Goal: Information Seeking & Learning: Learn about a topic

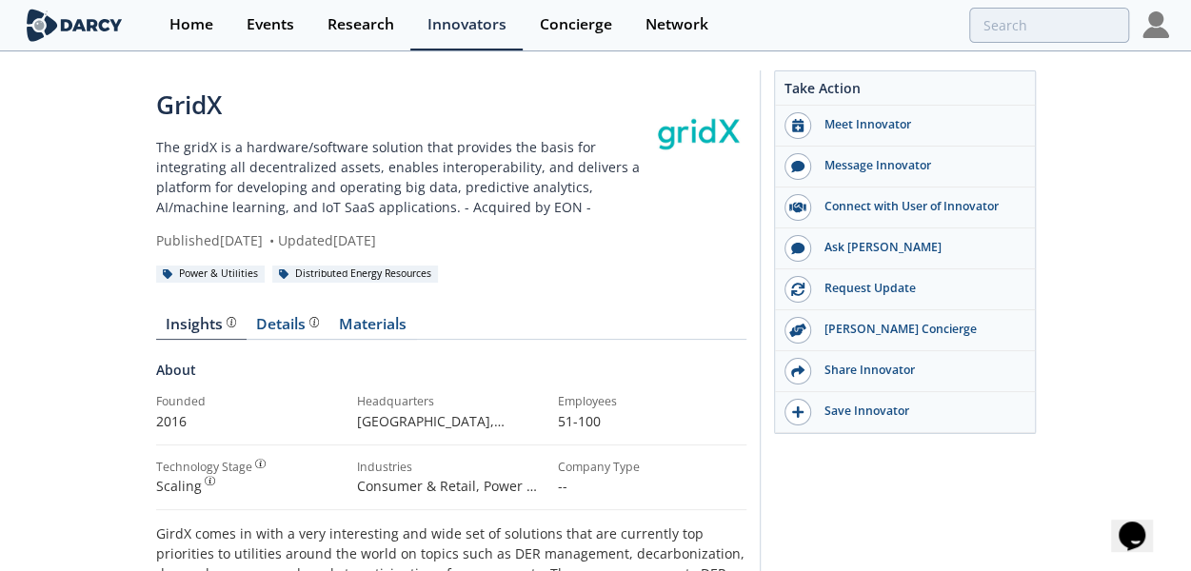
click at [458, 181] on p "The gridX is a hardware/software solution that provides the basis for integrati…" at bounding box center [403, 177] width 495 height 80
click at [60, 27] on img at bounding box center [75, 25] width 104 height 33
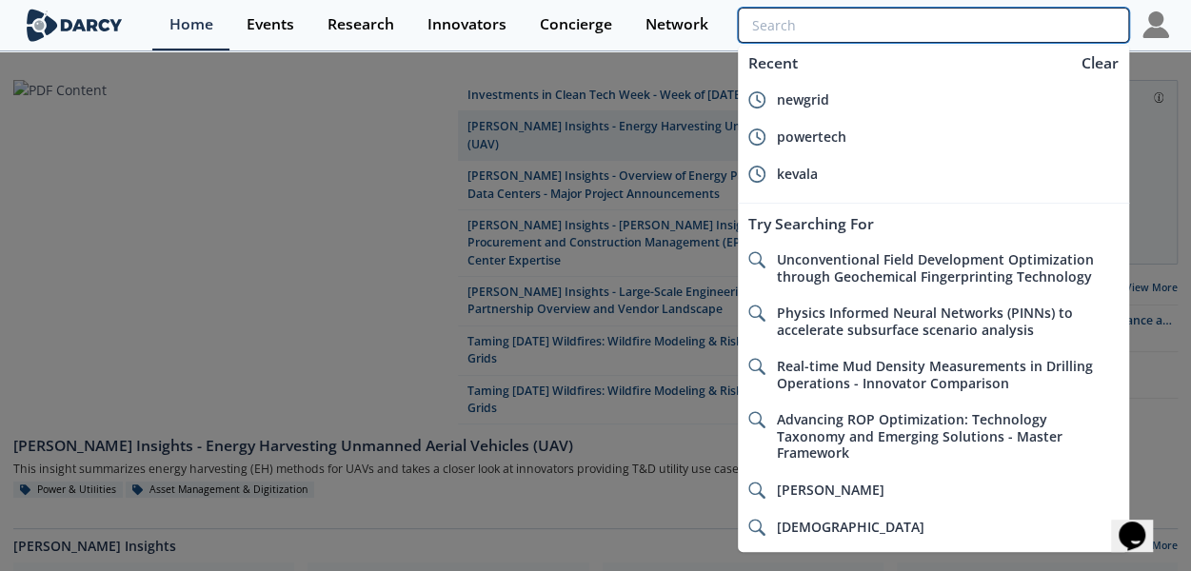
click at [1098, 18] on input "search" at bounding box center [933, 25] width 390 height 35
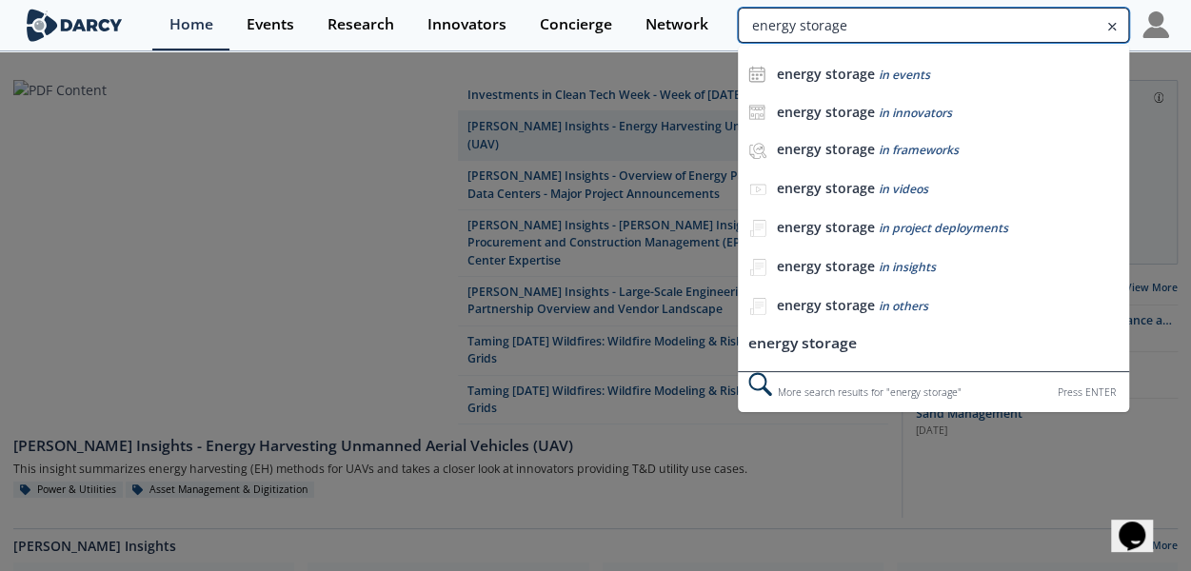
type input "energy storage"
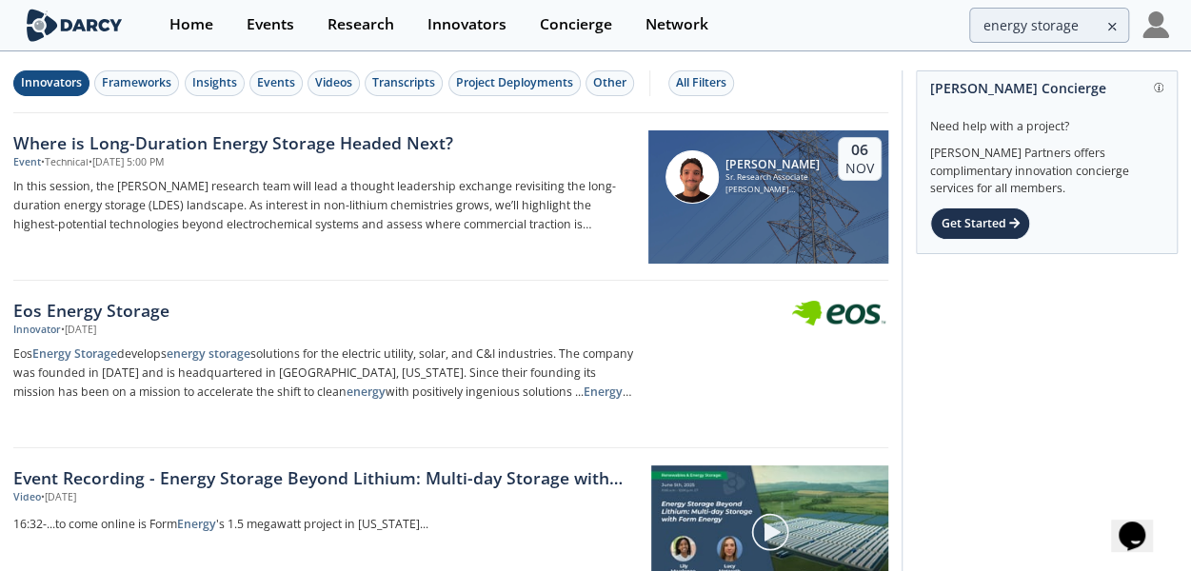
click at [40, 83] on div "Innovators" at bounding box center [51, 82] width 61 height 17
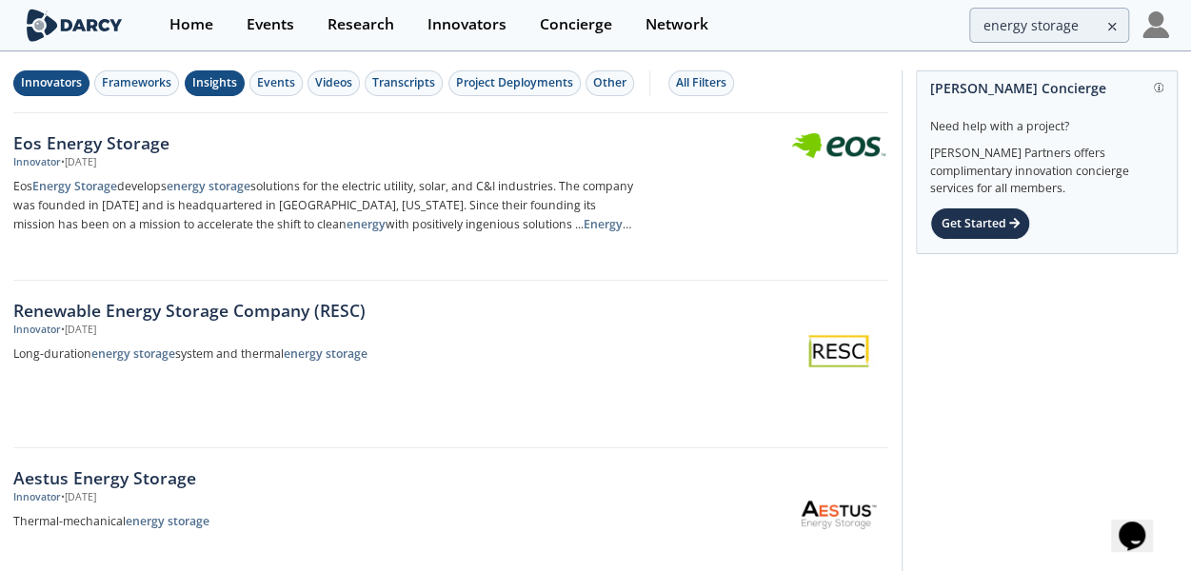
click at [223, 82] on div "Insights" at bounding box center [214, 82] width 45 height 17
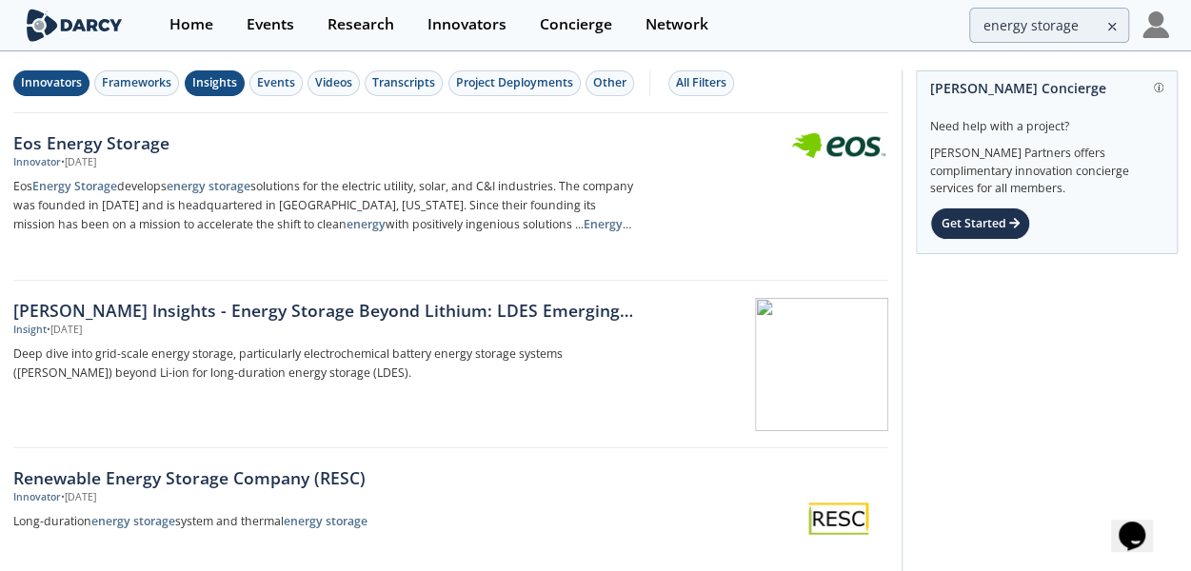
click at [47, 72] on button "Innovators" at bounding box center [51, 83] width 76 height 26
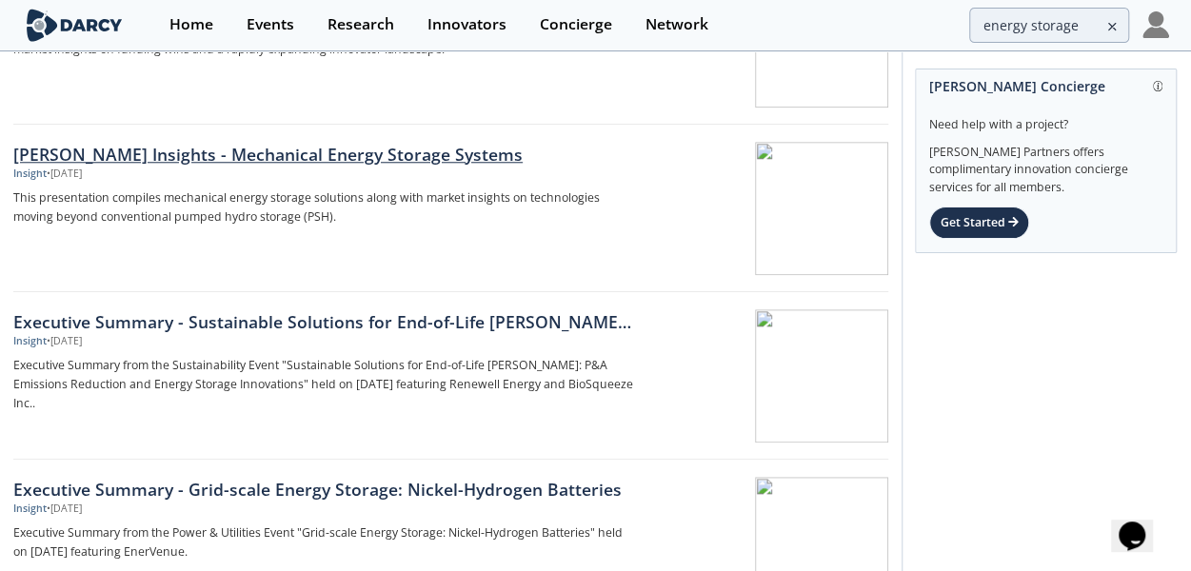
scroll to position [827, 0]
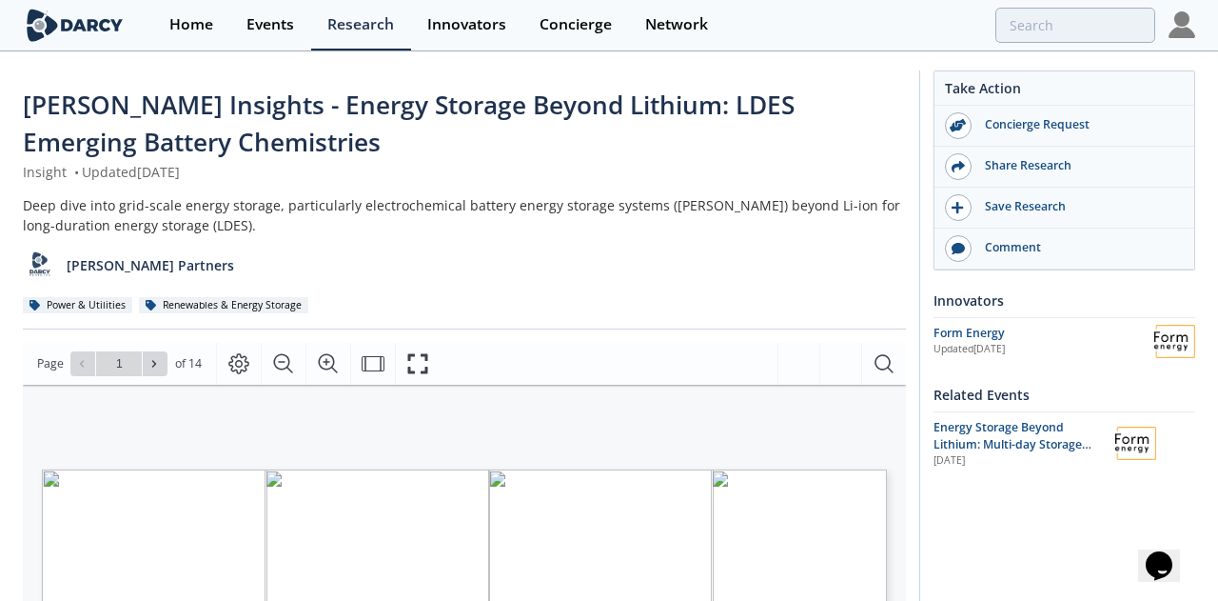
type input "2"
type input "1"
click at [424, 363] on icon "Fullscreen" at bounding box center [417, 363] width 23 height 23
click at [411, 370] on icon "Fullscreen" at bounding box center [417, 363] width 20 height 20
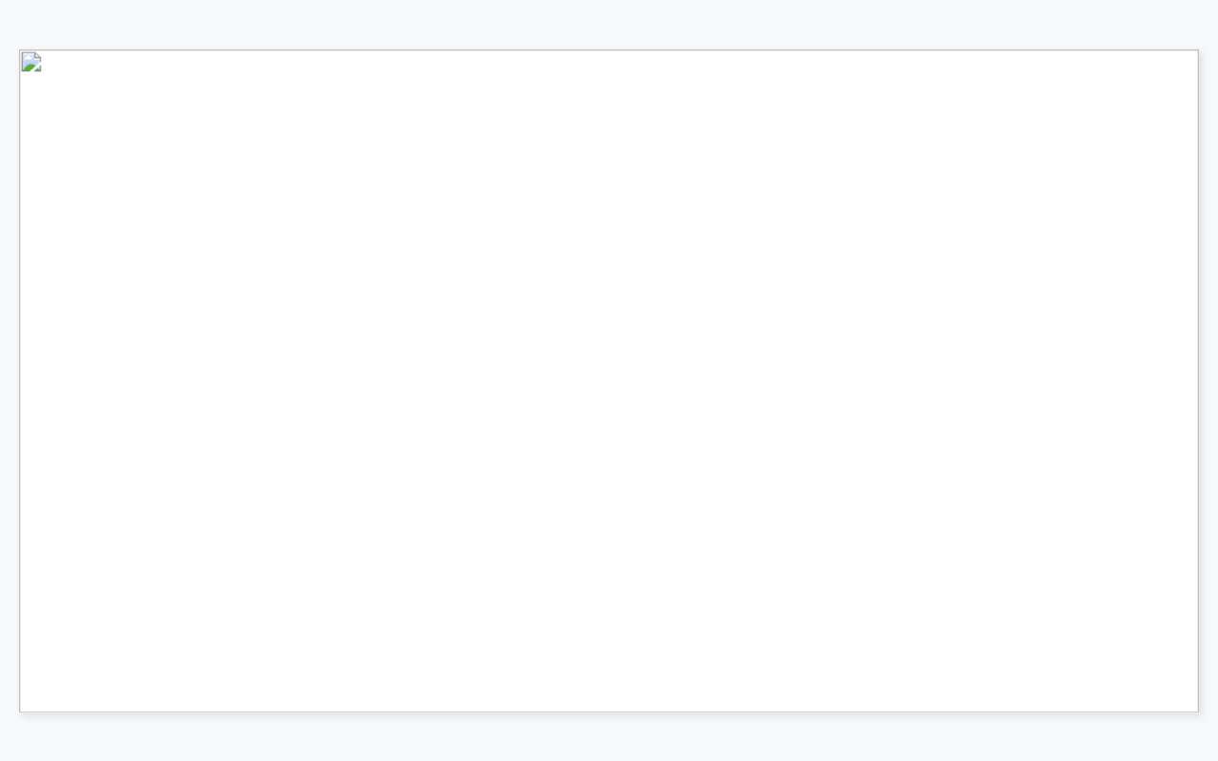
click at [688, 570] on span "Page 12" at bounding box center [1127, 650] width 1573 height 983
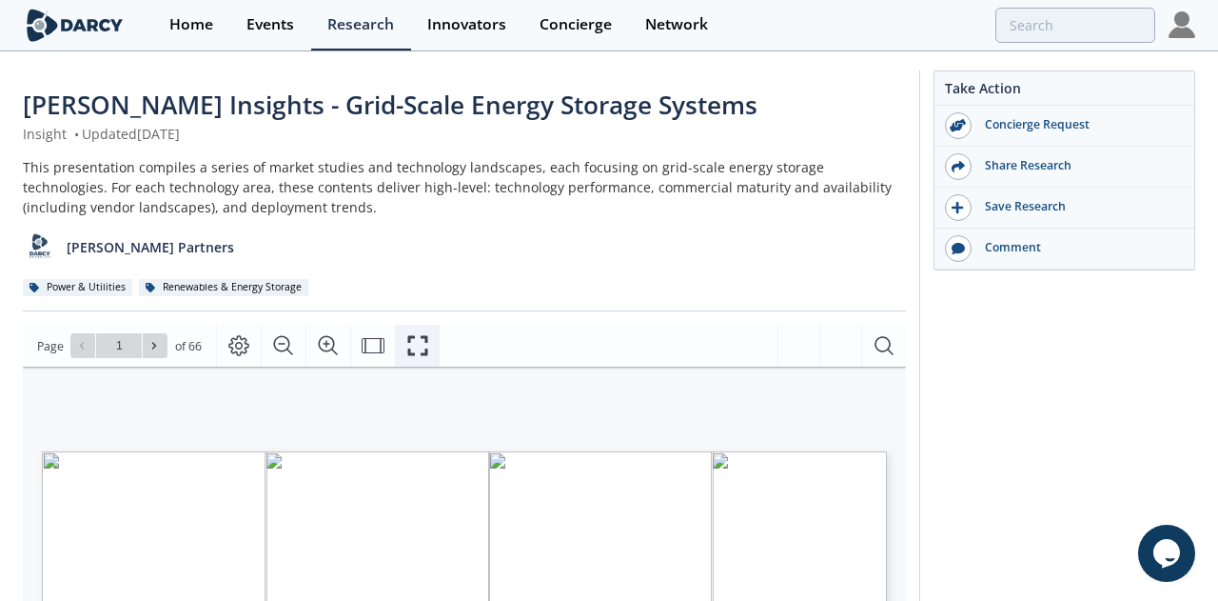
click at [412, 345] on icon "Fullscreen" at bounding box center [417, 345] width 23 height 23
type input "1"
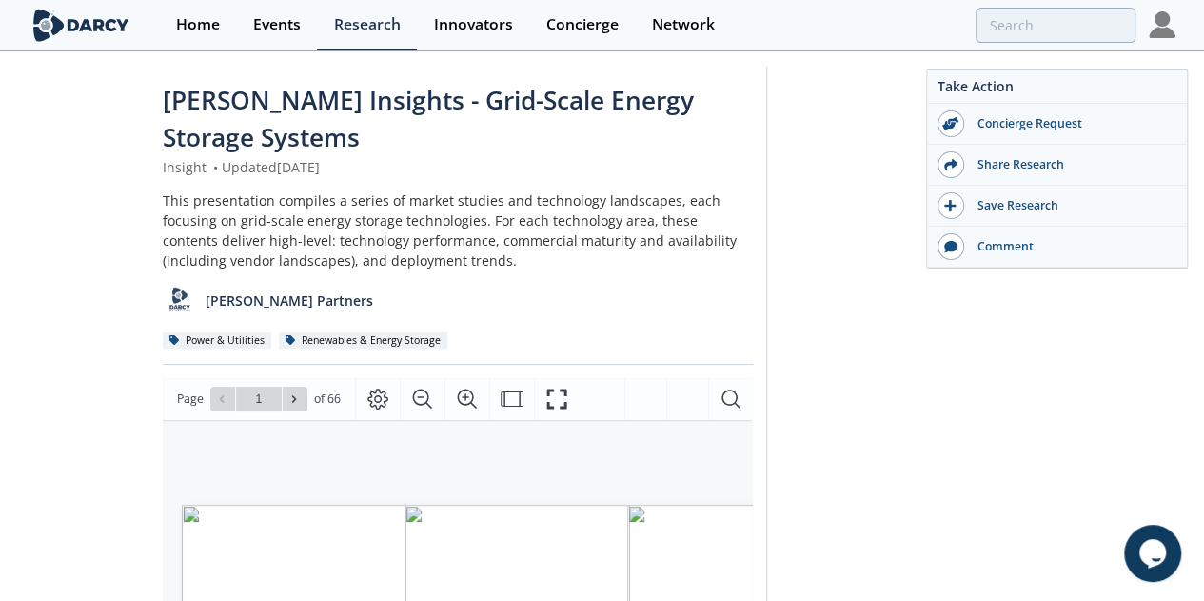
scroll to position [2, 0]
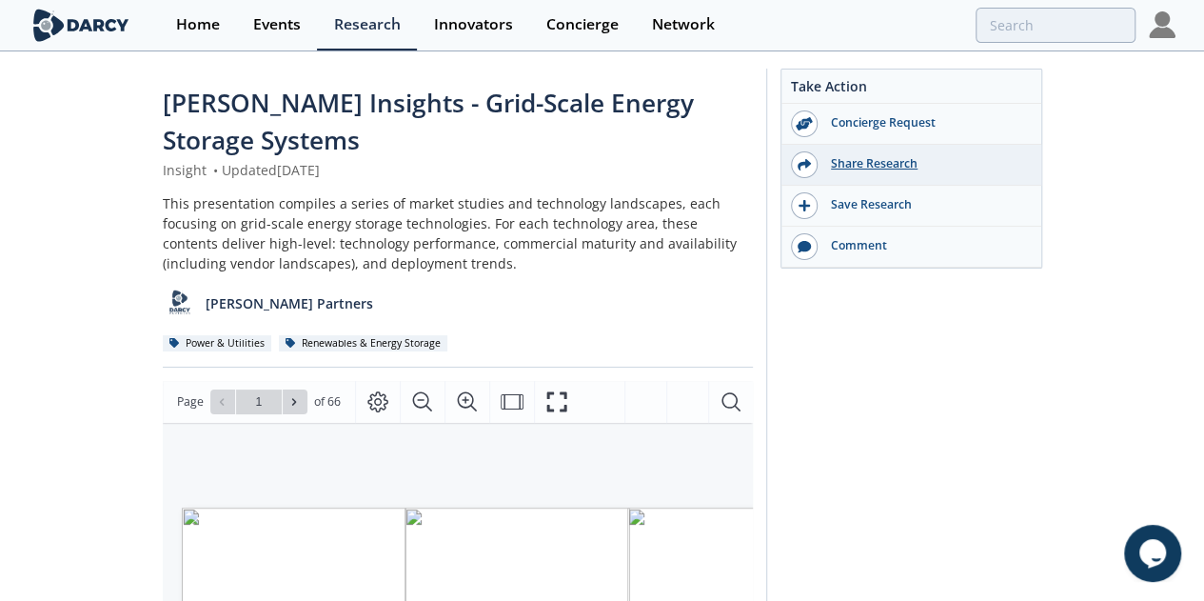
click at [1031, 164] on div "Share Research" at bounding box center [924, 163] width 213 height 17
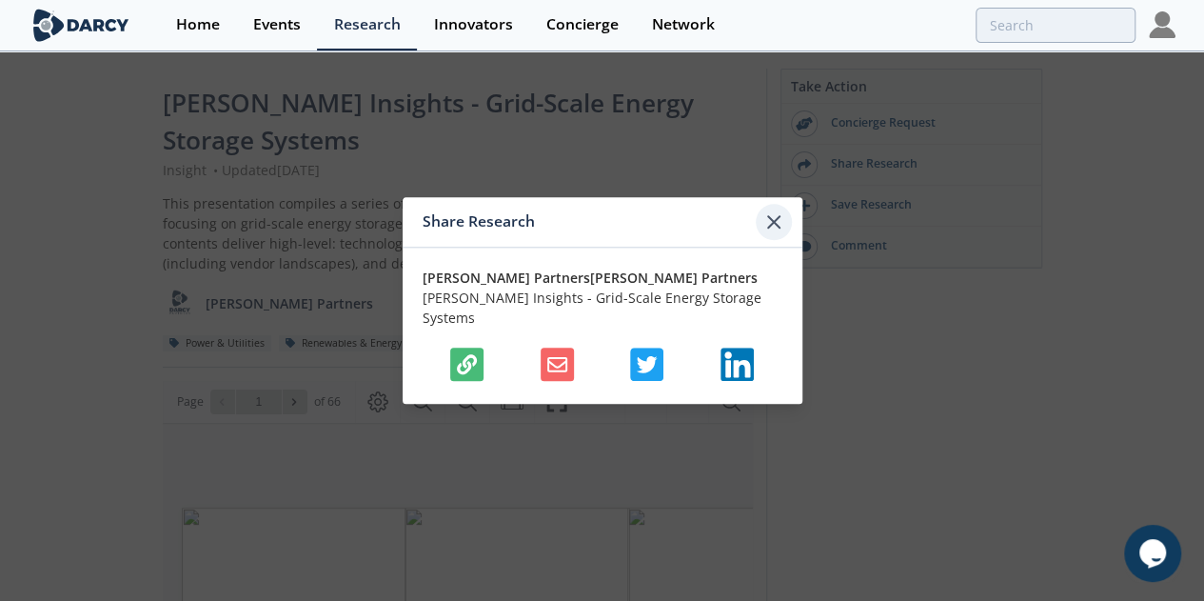
click at [777, 233] on icon at bounding box center [773, 221] width 23 height 23
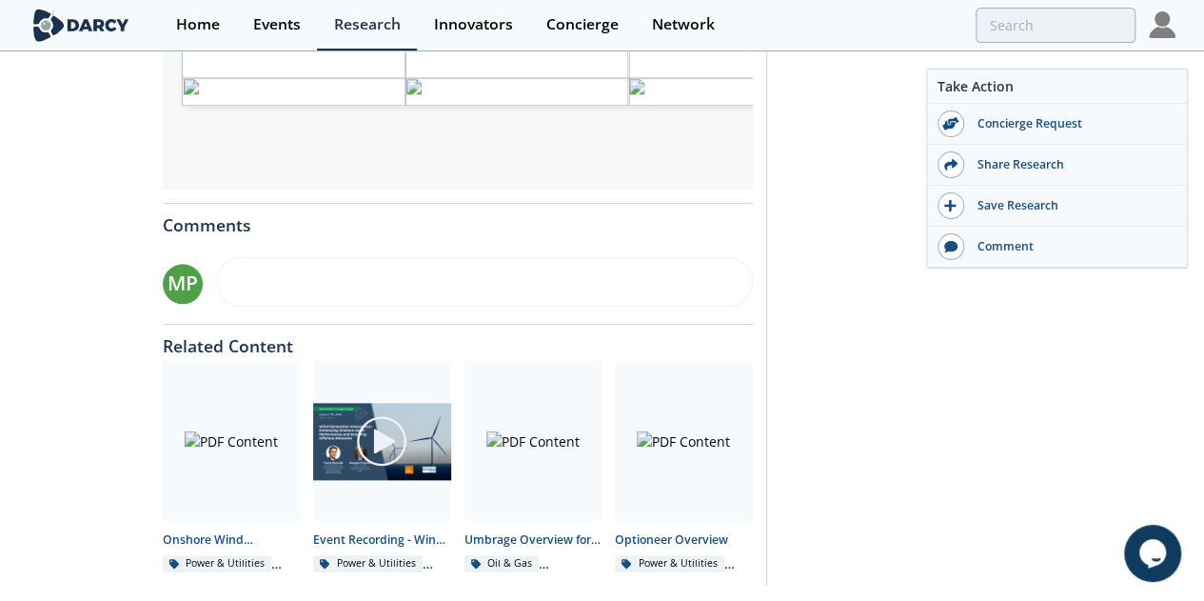
scroll to position [803, 0]
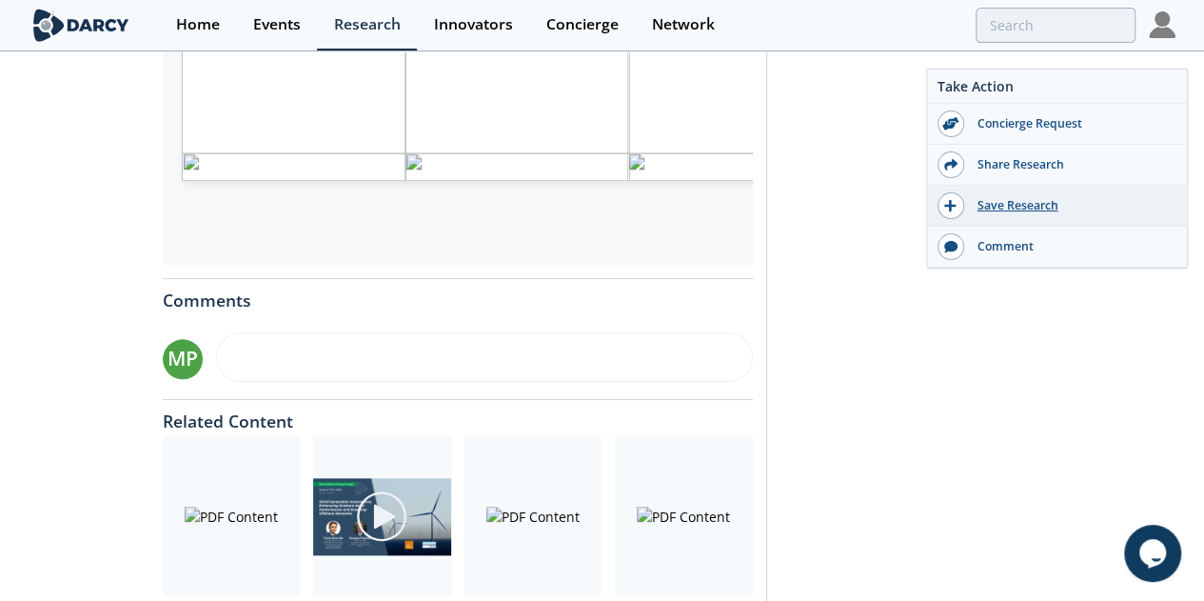
click at [1011, 207] on div "Save Research" at bounding box center [1070, 205] width 213 height 17
click at [1011, 207] on div "Saved to My Items" at bounding box center [1070, 205] width 213 height 17
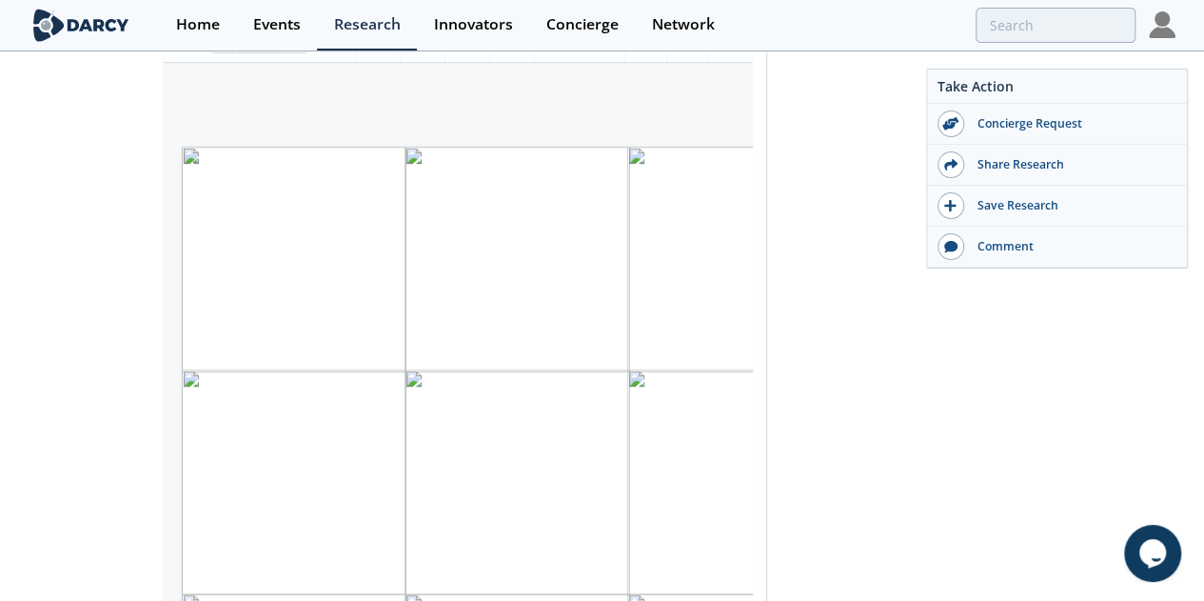
scroll to position [364, 0]
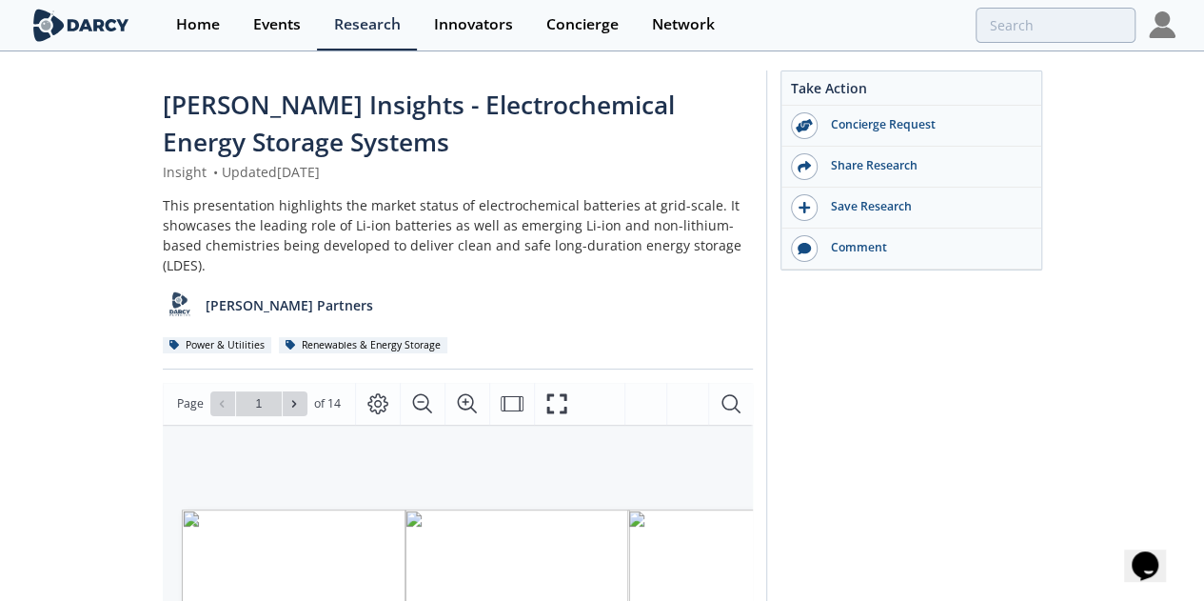
scroll to position [78, 0]
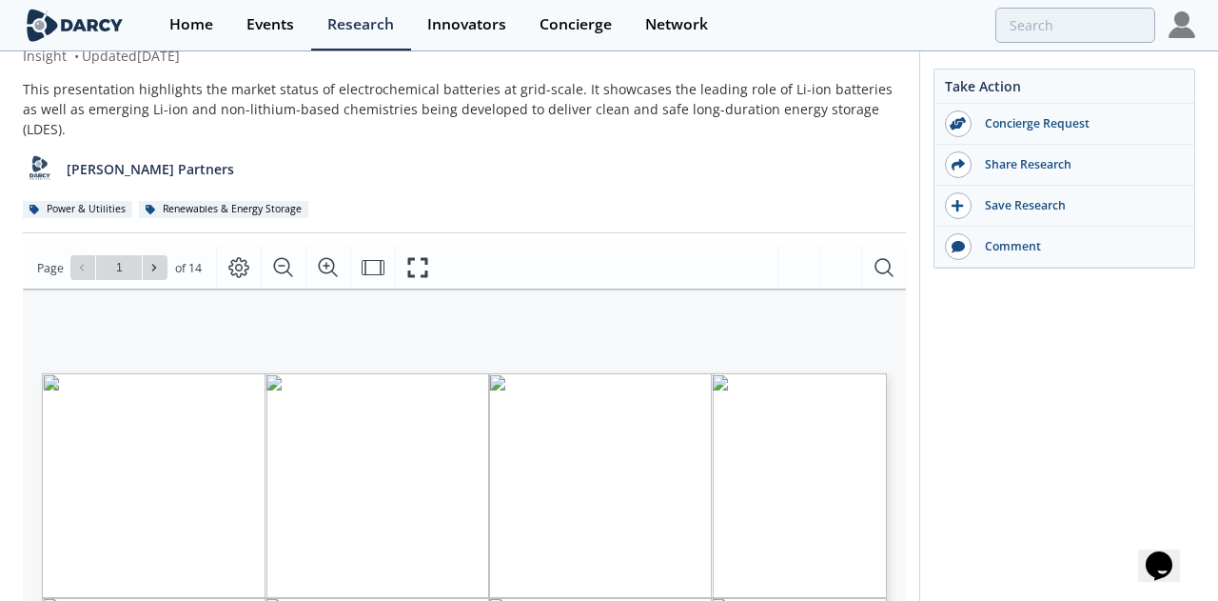
type input "2"
type input "3"
type input "4"
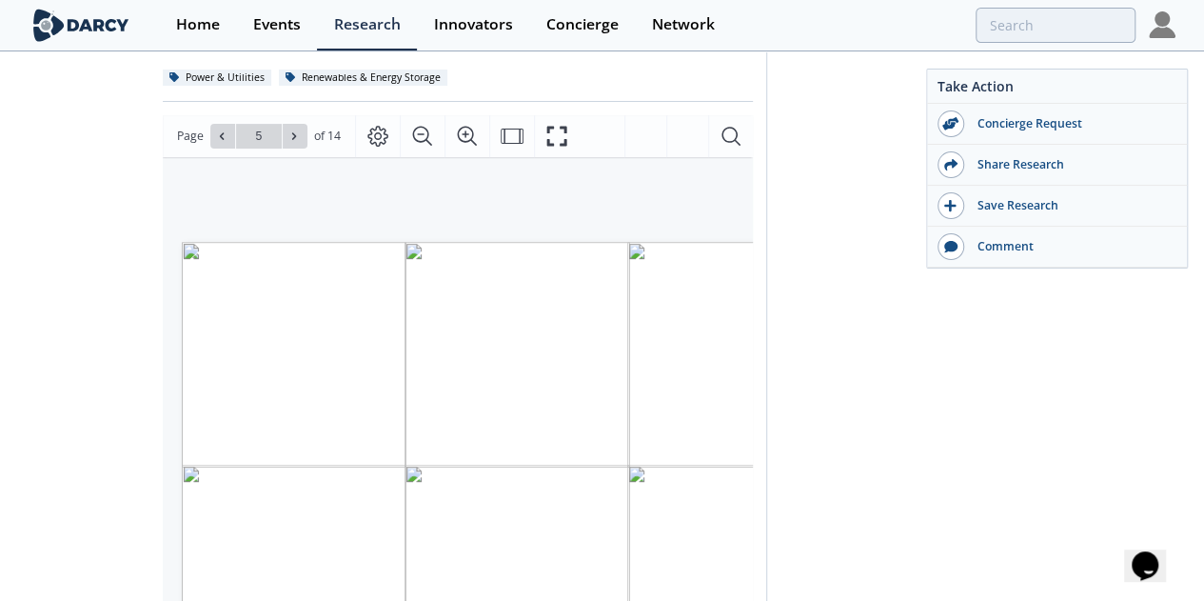
scroll to position [266, 0]
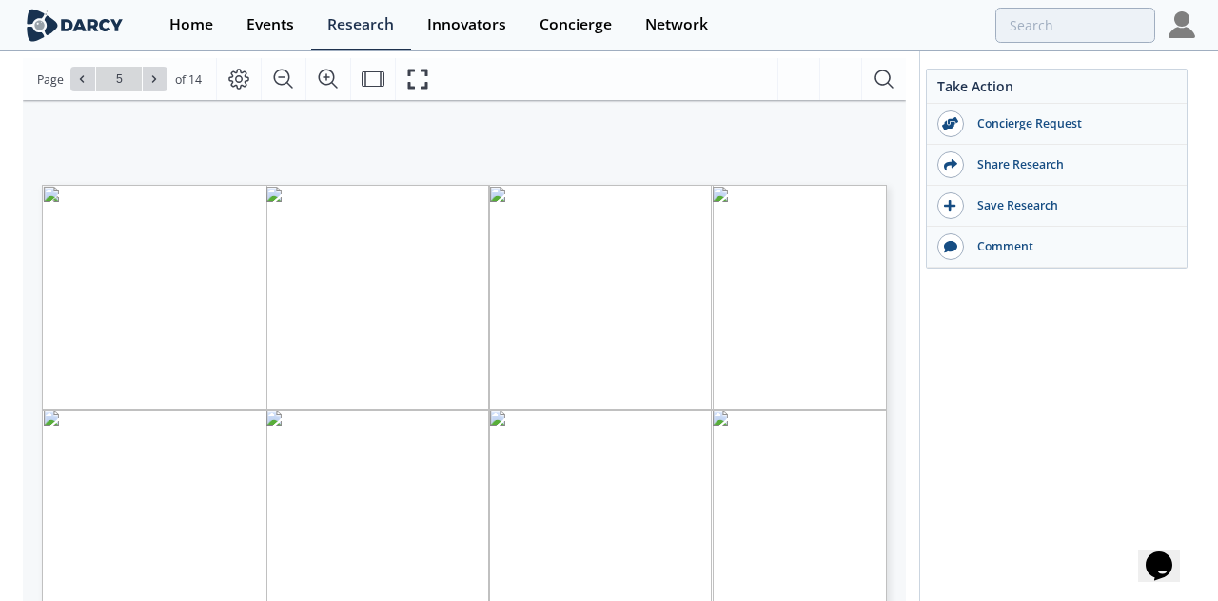
type input "6"
type input "7"
type input "8"
type input "14"
